Goal: Task Accomplishment & Management: Complete application form

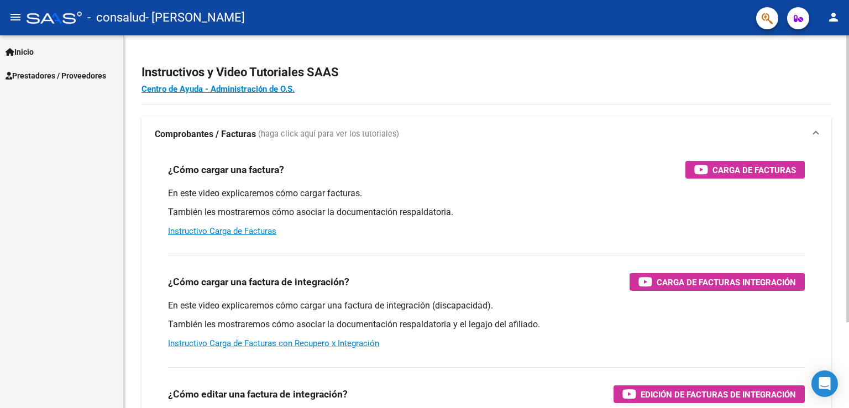
scroll to position [112, 0]
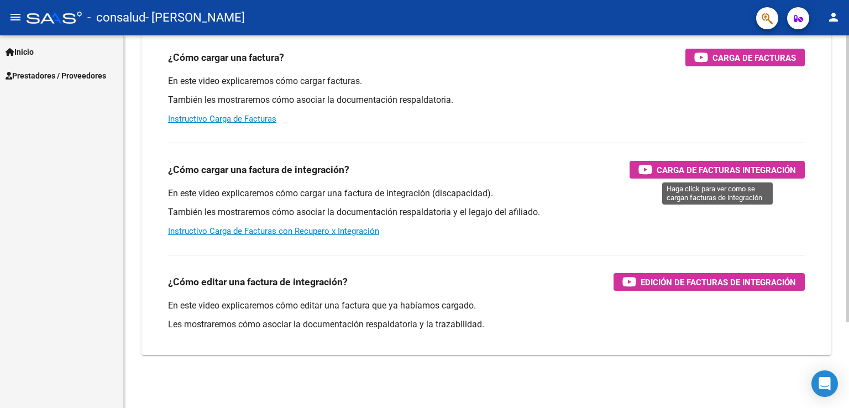
click at [647, 168] on span "Carga de Facturas Integración" at bounding box center [725, 170] width 139 height 14
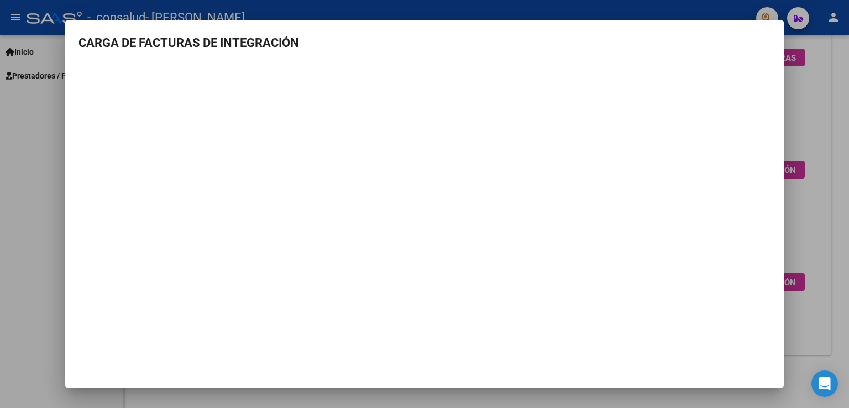
click at [534, 340] on mat-dialog-container "CARGA DE FACTURAS DE INTEGRACIÓN" at bounding box center [424, 203] width 718 height 367
click at [647, 215] on div at bounding box center [424, 204] width 849 height 408
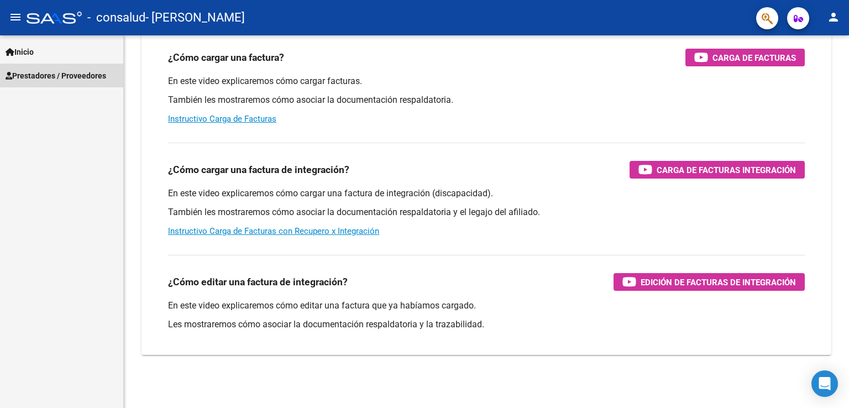
click at [52, 71] on span "Prestadores / Proveedores" at bounding box center [56, 76] width 101 height 12
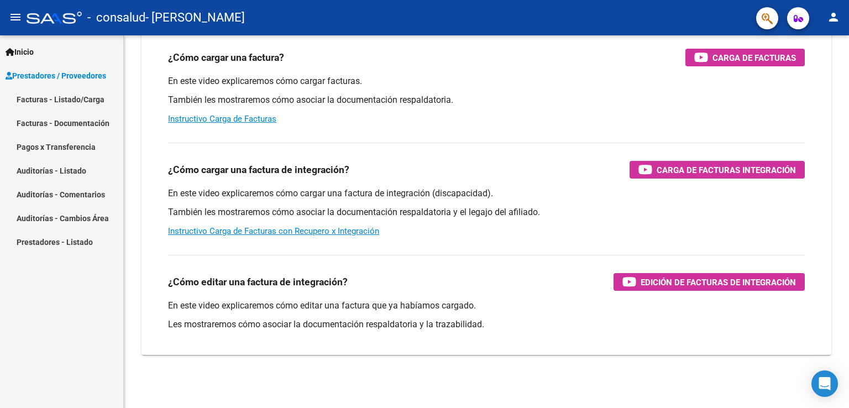
click at [44, 96] on link "Facturas - Listado/Carga" at bounding box center [61, 99] width 123 height 24
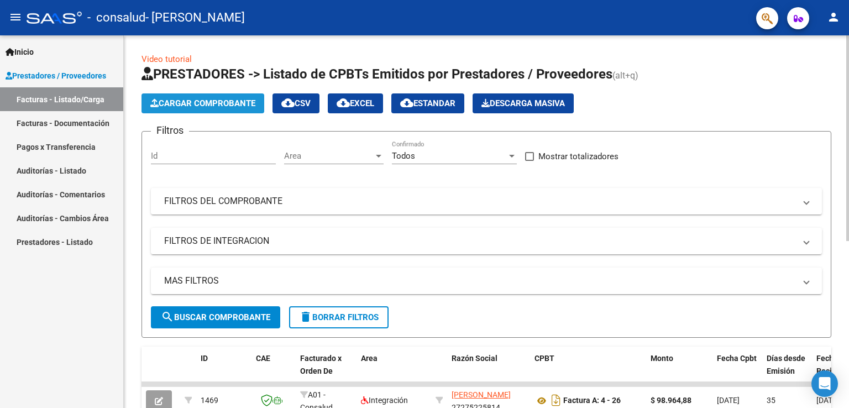
click at [186, 100] on span "Cargar Comprobante" at bounding box center [202, 103] width 105 height 10
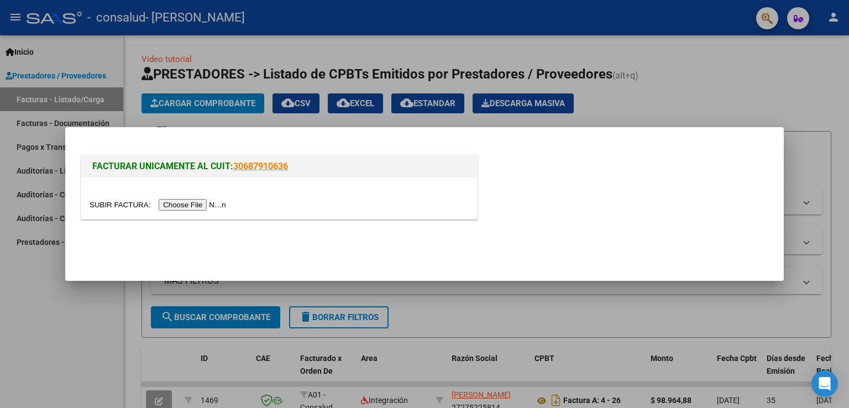
click at [186, 203] on input "file" at bounding box center [160, 205] width 140 height 12
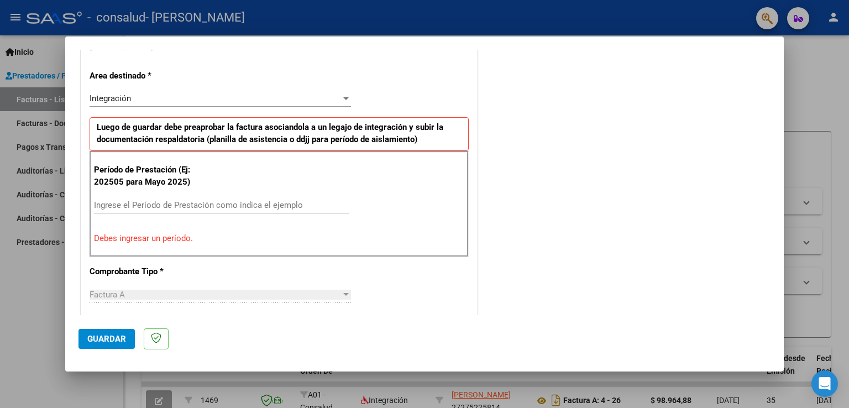
scroll to position [243, 0]
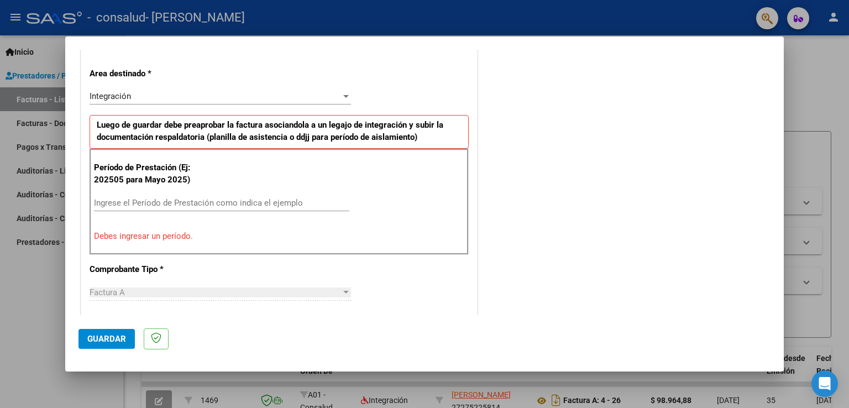
click at [127, 204] on input "Ingrese el Período de Prestación como indica el ejemplo" at bounding box center [221, 203] width 255 height 10
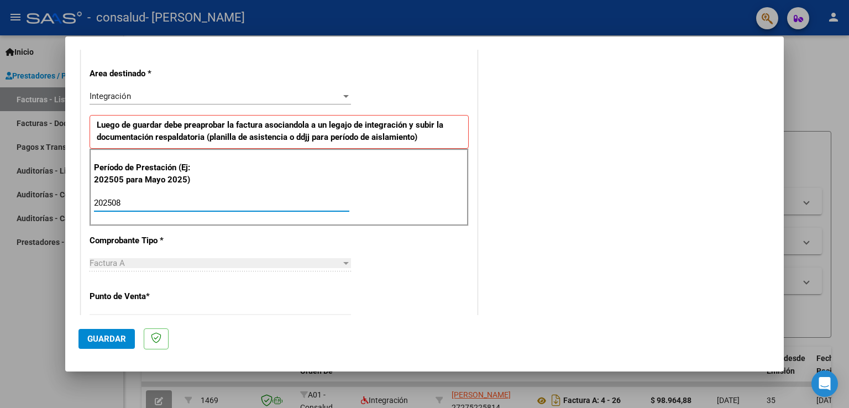
type input "202508"
click at [99, 335] on span "Guardar" at bounding box center [106, 339] width 39 height 10
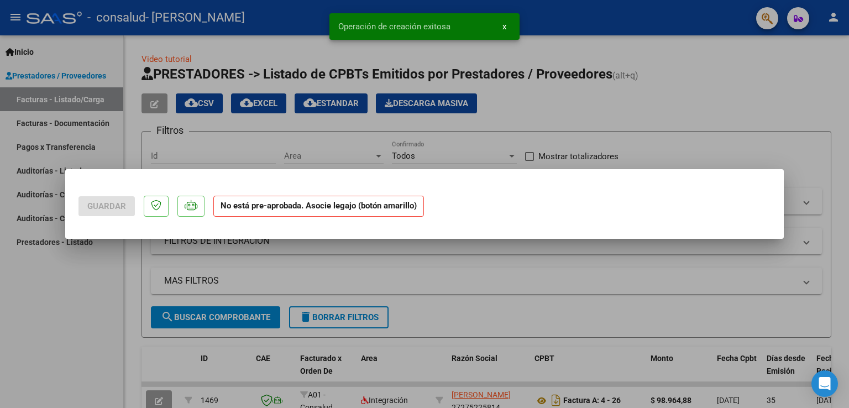
scroll to position [0, 0]
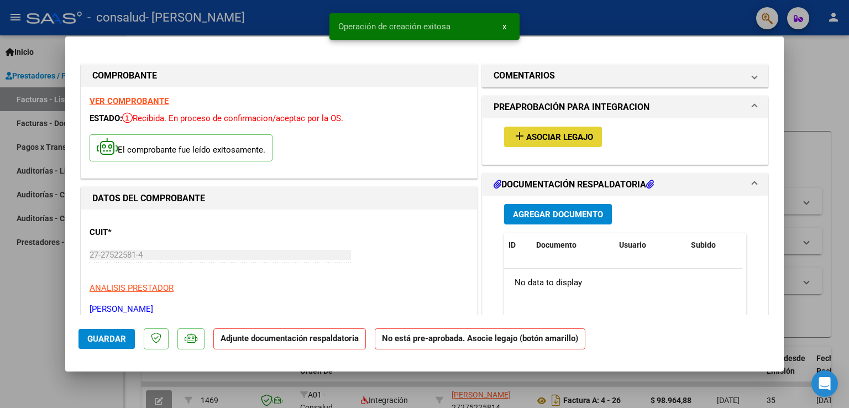
click at [555, 133] on span "Asociar Legajo" at bounding box center [559, 137] width 67 height 10
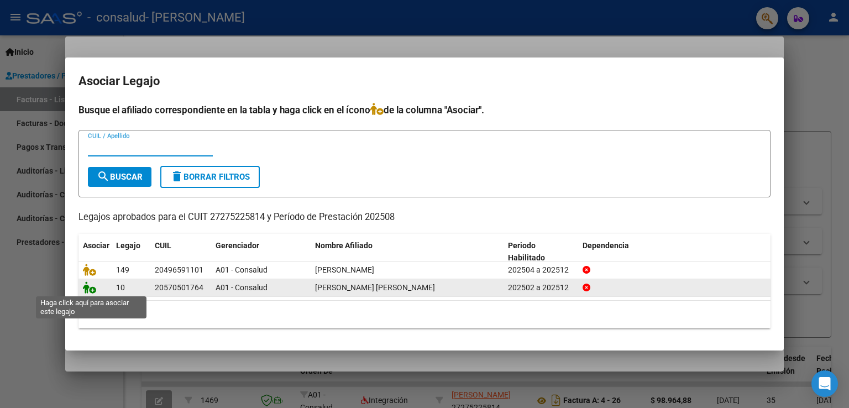
click at [92, 287] on icon at bounding box center [89, 287] width 13 height 12
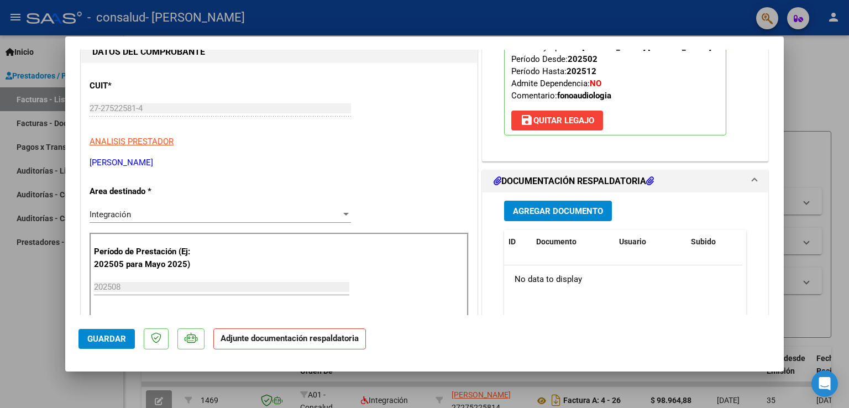
scroll to position [155, 0]
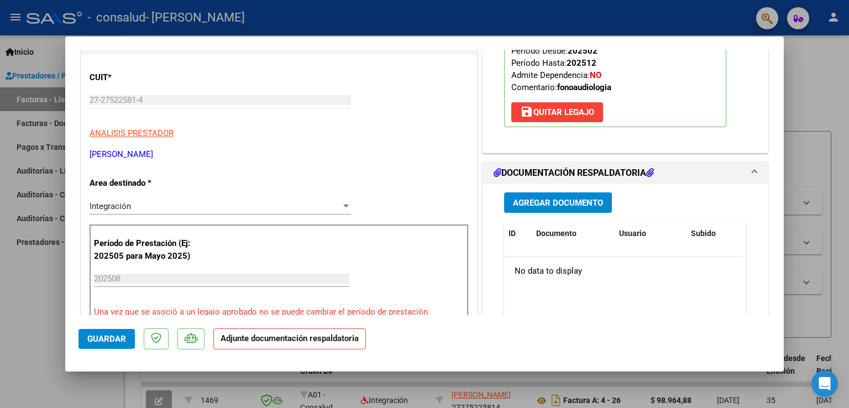
click at [559, 201] on span "Agregar Documento" at bounding box center [558, 203] width 90 height 10
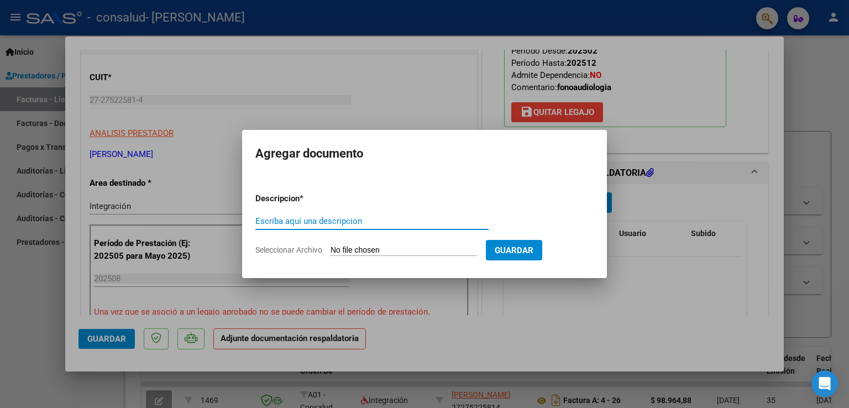
click at [294, 223] on input "Escriba aquí una descripcion" at bounding box center [371, 221] width 233 height 10
type input "Planilla de asistencia"
click at [338, 248] on input "Seleccionar Archivo" at bounding box center [403, 250] width 146 height 10
type input "C:\fakepath\planilla asistencia agosto 25.pdf"
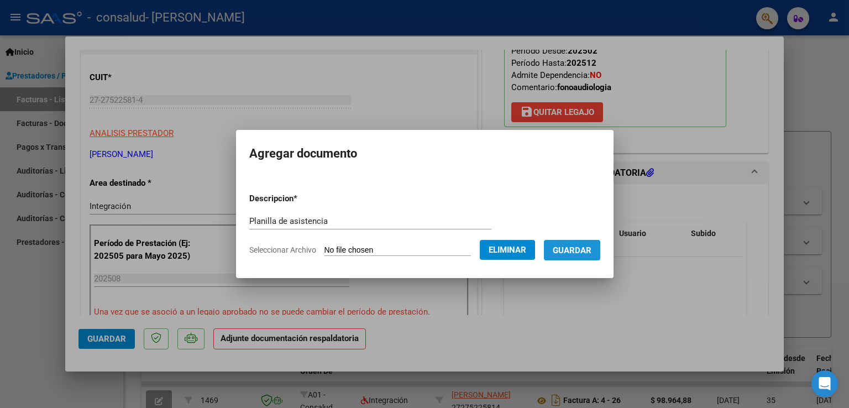
click at [591, 246] on span "Guardar" at bounding box center [572, 250] width 39 height 10
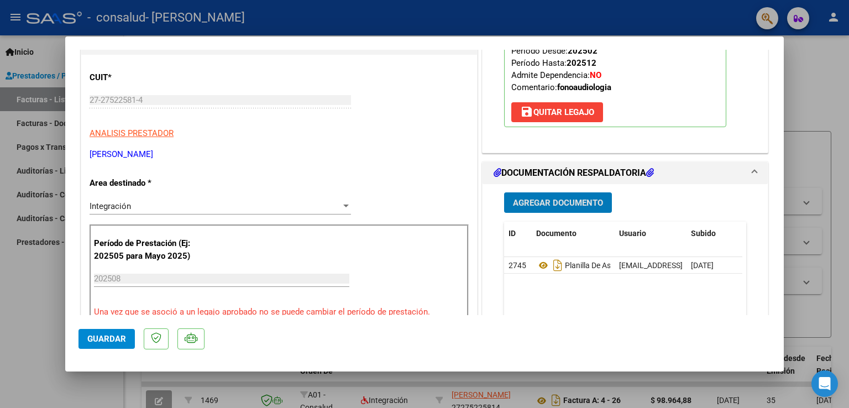
click at [105, 336] on span "Guardar" at bounding box center [106, 339] width 39 height 10
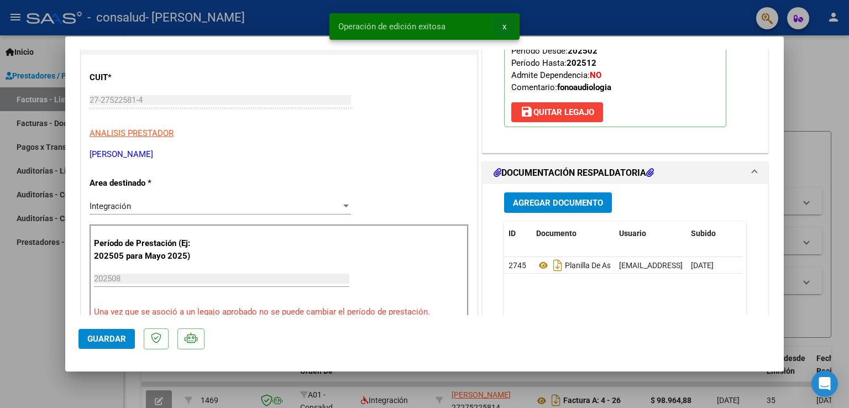
click at [505, 26] on span "x" at bounding box center [504, 27] width 4 height 10
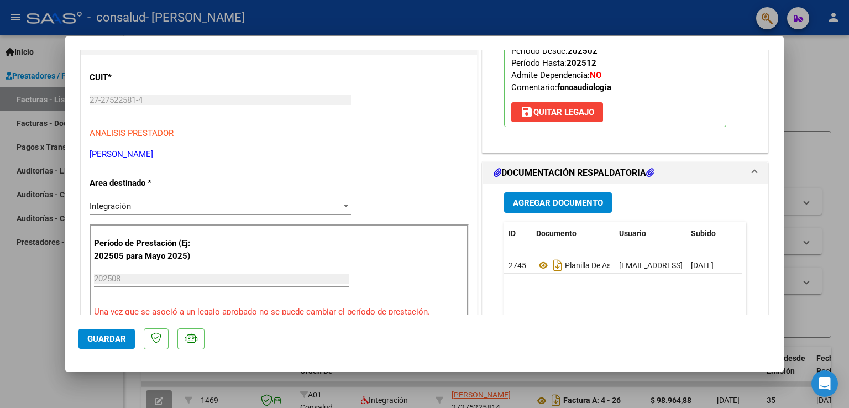
click at [7, 306] on div at bounding box center [424, 204] width 849 height 408
type input "$ 0,00"
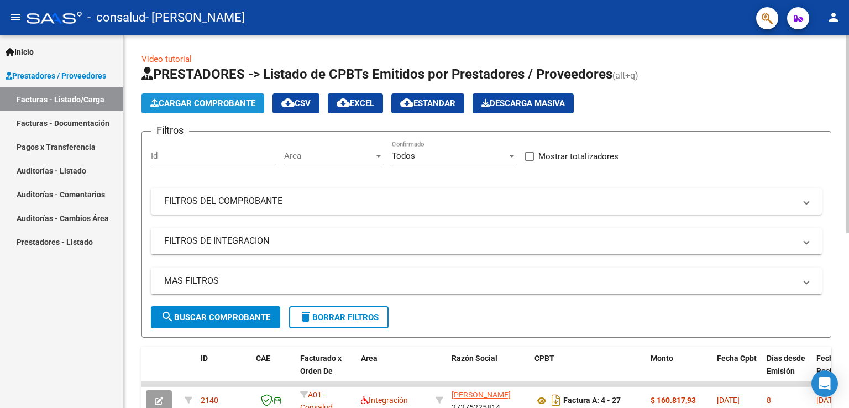
click at [214, 102] on span "Cargar Comprobante" at bounding box center [202, 103] width 105 height 10
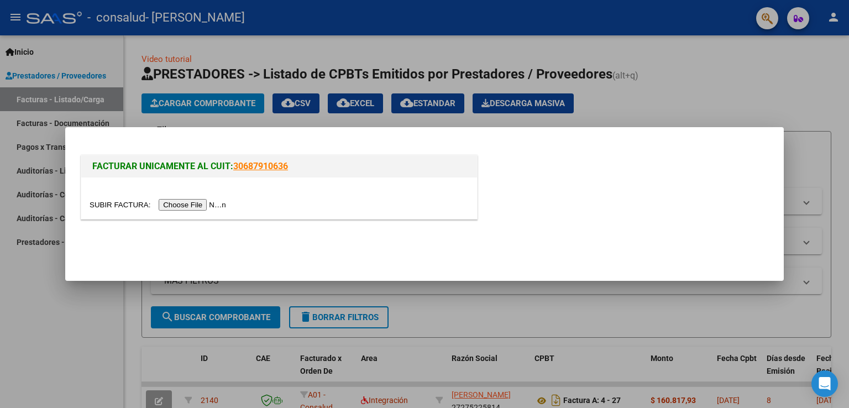
click at [190, 203] on input "file" at bounding box center [160, 205] width 140 height 12
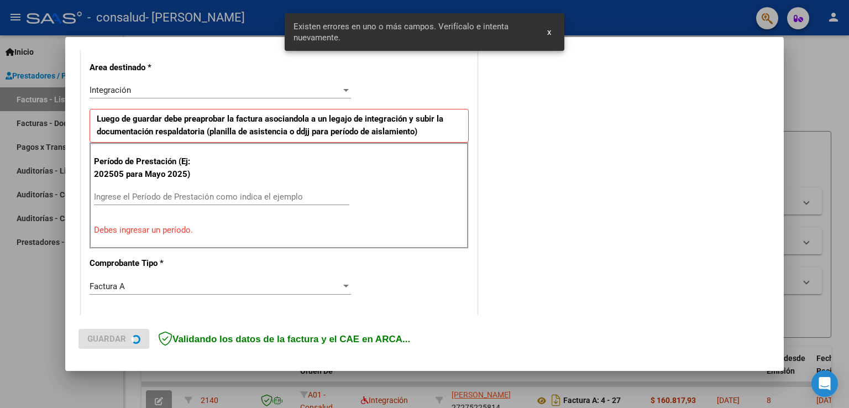
scroll to position [251, 0]
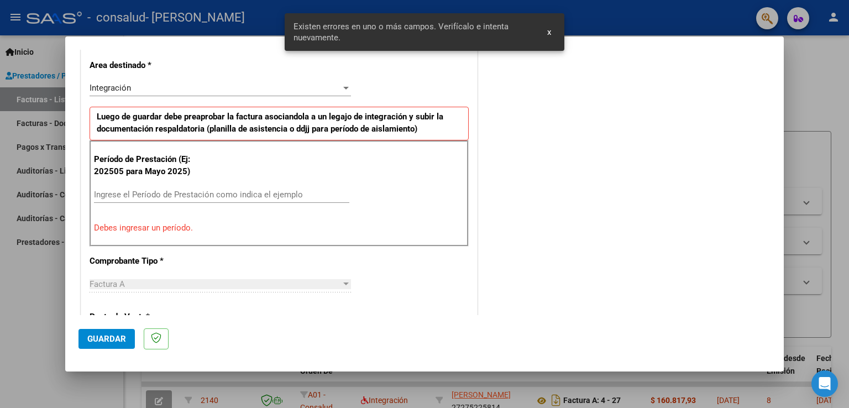
click at [130, 190] on input "Ingrese el Período de Prestación como indica el ejemplo" at bounding box center [221, 195] width 255 height 10
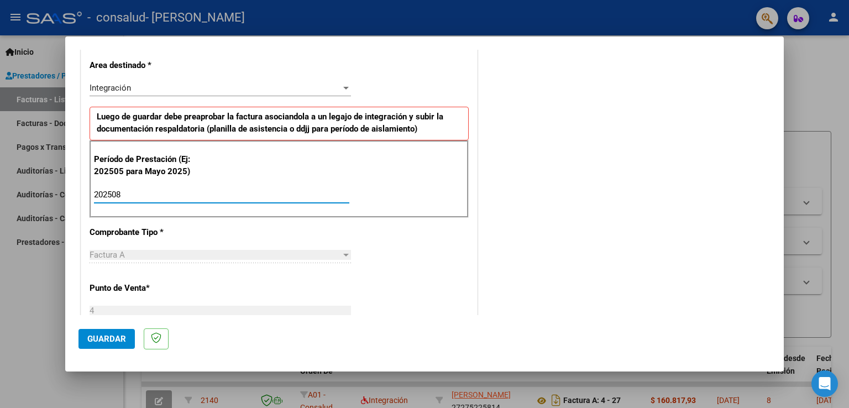
type input "202508"
click at [101, 339] on span "Guardar" at bounding box center [106, 339] width 39 height 10
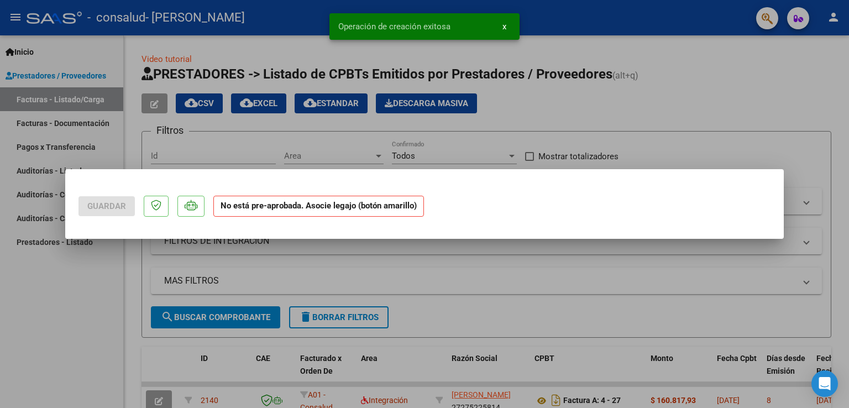
scroll to position [0, 0]
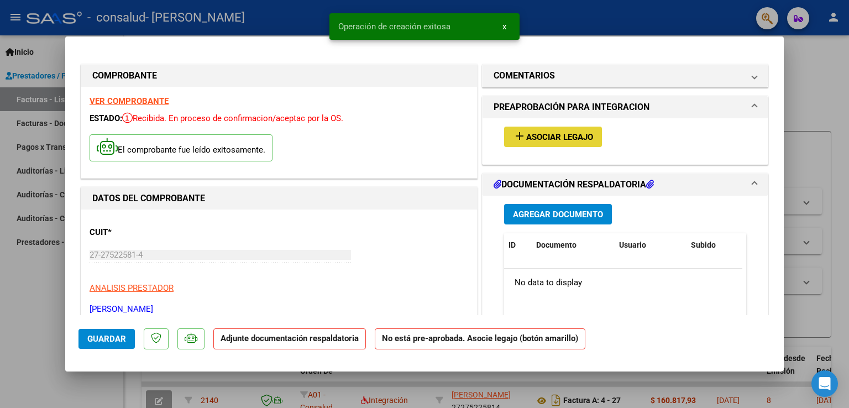
click at [528, 135] on span "Asociar Legajo" at bounding box center [559, 137] width 67 height 10
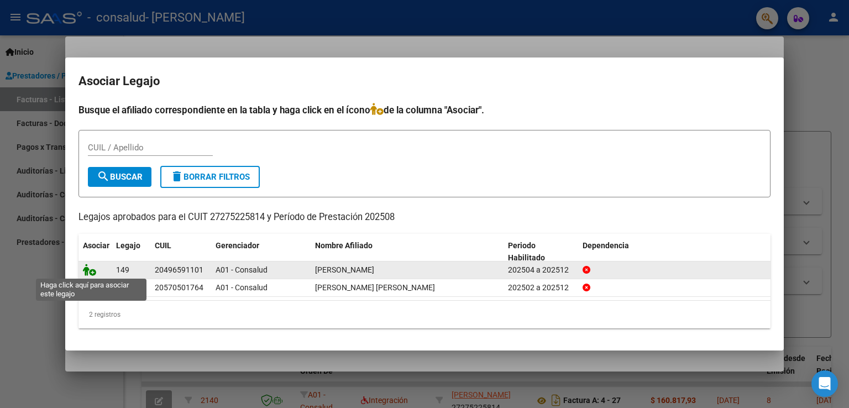
click at [93, 270] on icon at bounding box center [89, 270] width 13 height 12
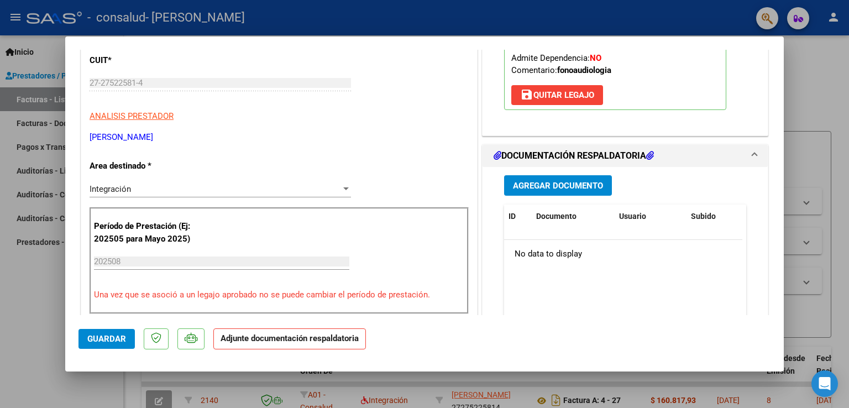
scroll to position [177, 0]
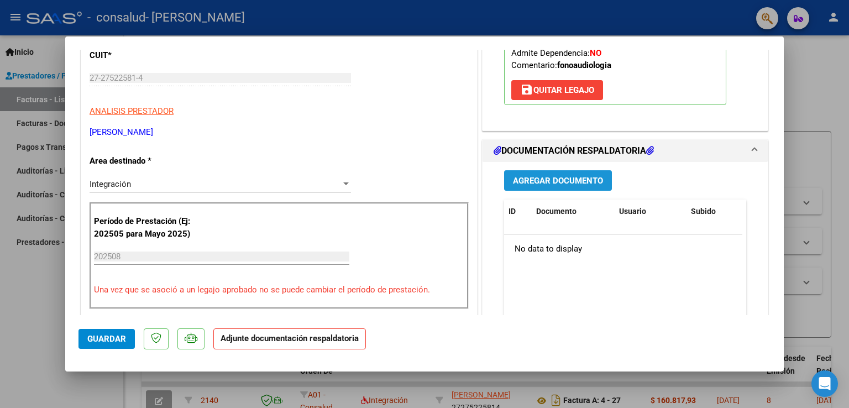
click at [573, 178] on span "Agregar Documento" at bounding box center [558, 181] width 90 height 10
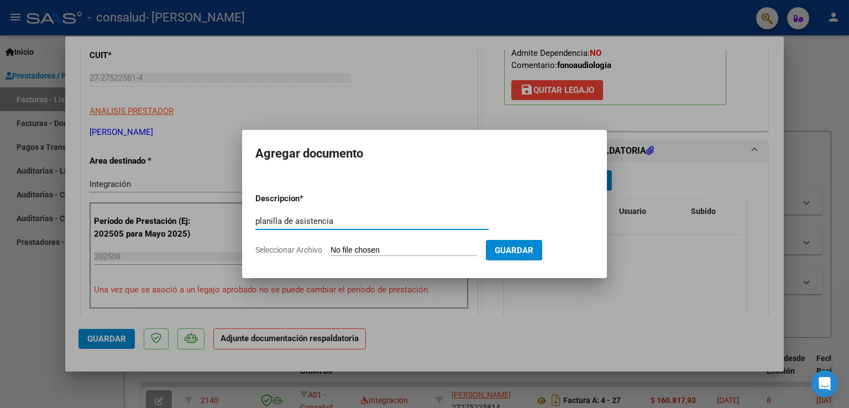
type input "planilla de asistencia"
click at [352, 248] on input "Seleccionar Archivo" at bounding box center [403, 250] width 146 height 10
type input "C:\fakepath\planilla agosto 25.pdf"
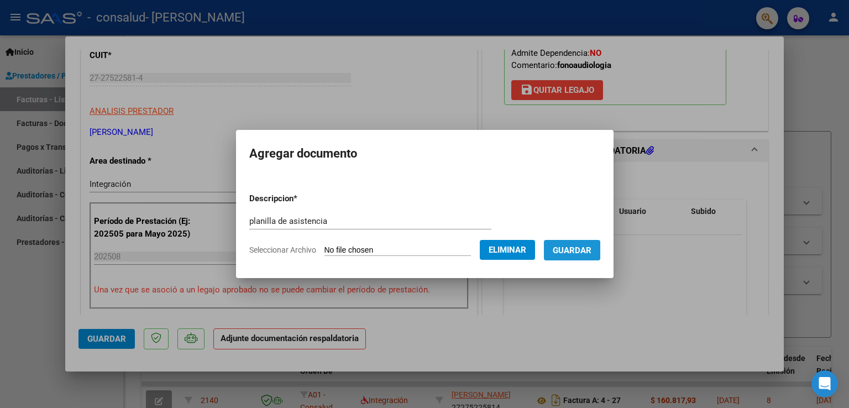
click at [581, 252] on span "Guardar" at bounding box center [572, 250] width 39 height 10
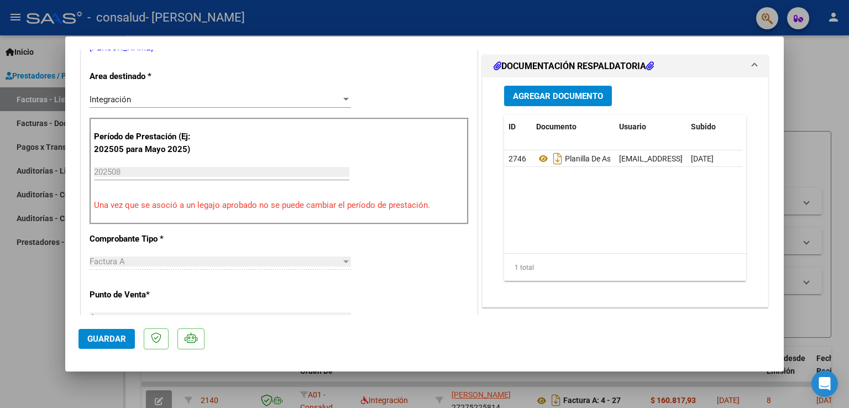
scroll to position [263, 0]
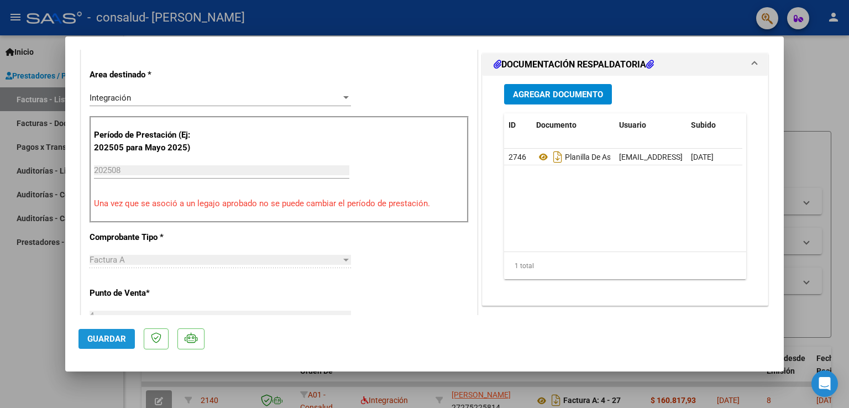
click at [102, 337] on span "Guardar" at bounding box center [106, 339] width 39 height 10
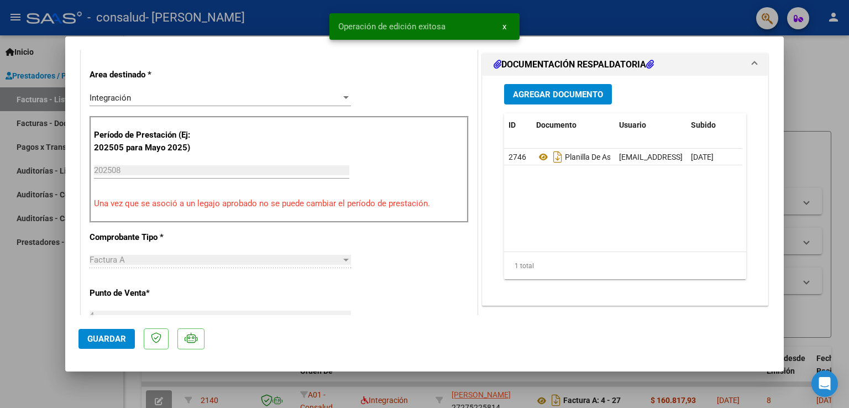
click at [506, 27] on button "x" at bounding box center [504, 27] width 22 height 20
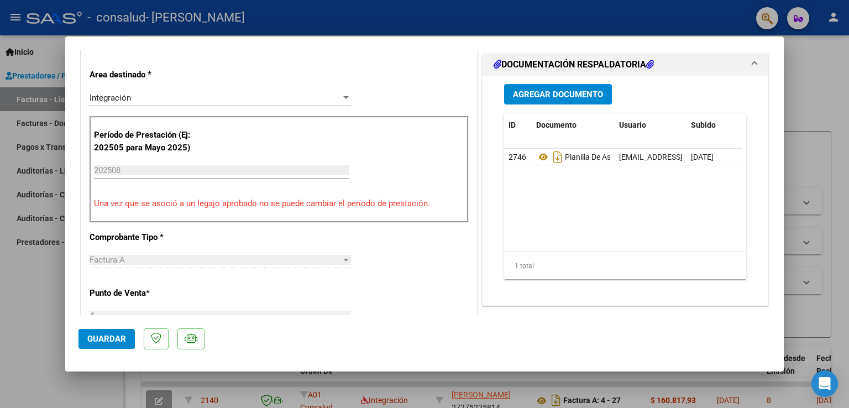
click at [647, 81] on div at bounding box center [424, 204] width 849 height 408
type input "$ 0,00"
